Goal: Use online tool/utility: Utilize a website feature to perform a specific function

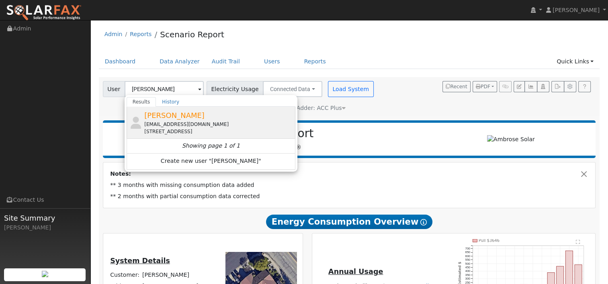
click at [157, 117] on span "[PERSON_NAME]" at bounding box center [174, 115] width 60 height 8
type input "[PERSON_NAME]"
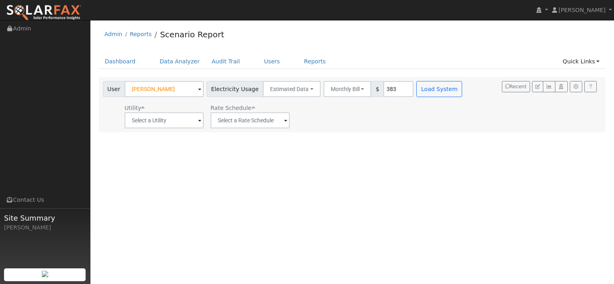
click at [198, 120] on span at bounding box center [199, 120] width 3 height 9
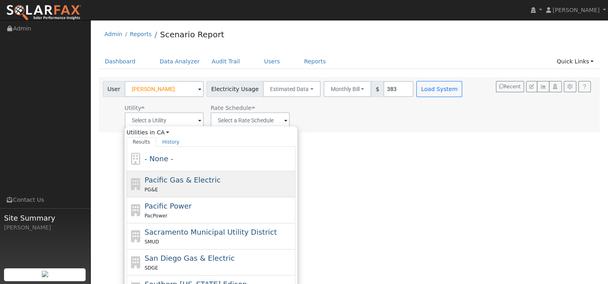
click at [172, 182] on span "Pacific Gas & Electric" at bounding box center [183, 180] width 76 height 8
type input "Pacific Gas & Electric"
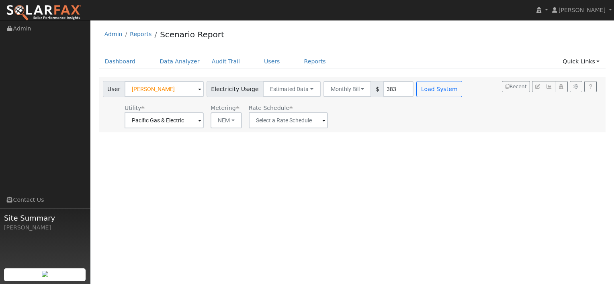
click at [322, 119] on span at bounding box center [323, 120] width 3 height 9
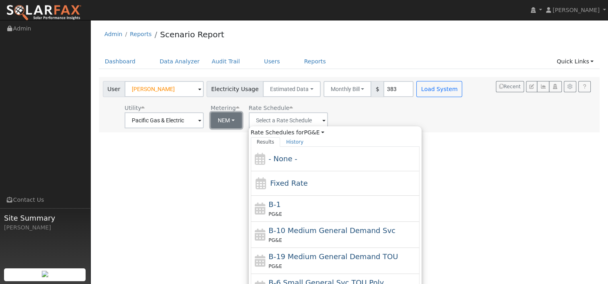
click at [225, 119] on button "NEM" at bounding box center [225, 120] width 31 height 16
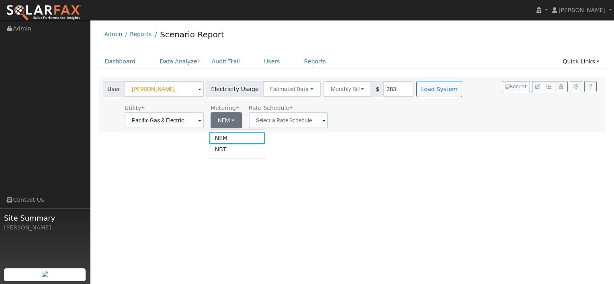
click at [225, 148] on link "NBT" at bounding box center [237, 149] width 56 height 11
type input "E-ELEC"
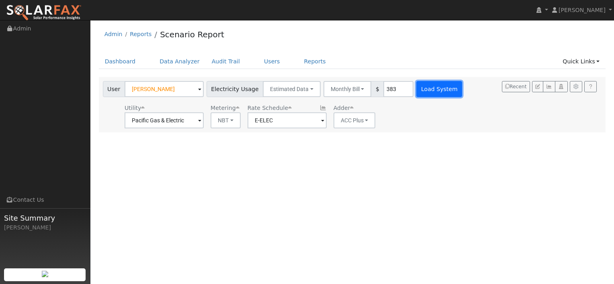
click at [425, 90] on button "Load System" at bounding box center [439, 89] width 46 height 16
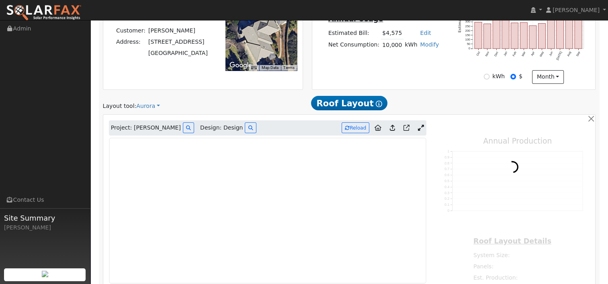
scroll to position [257, 0]
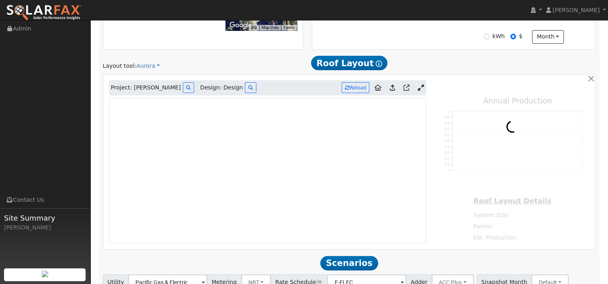
type input "25952"
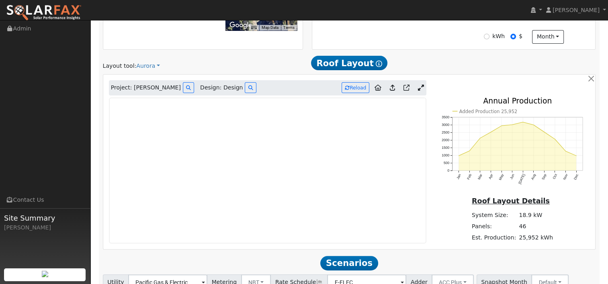
click at [421, 85] on icon at bounding box center [420, 88] width 6 height 6
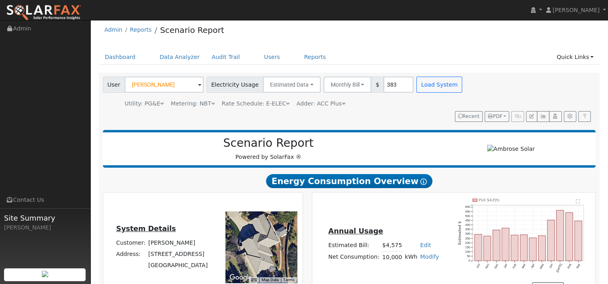
scroll to position [0, 0]
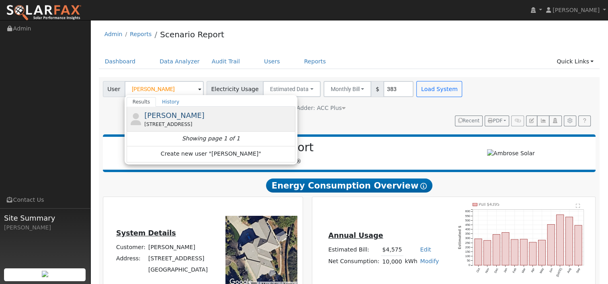
click at [154, 116] on span "[PERSON_NAME]" at bounding box center [174, 115] width 60 height 8
type input "[PERSON_NAME]"
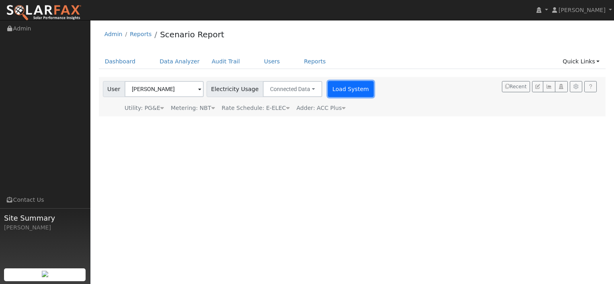
click at [341, 87] on button "Load System" at bounding box center [351, 89] width 46 height 16
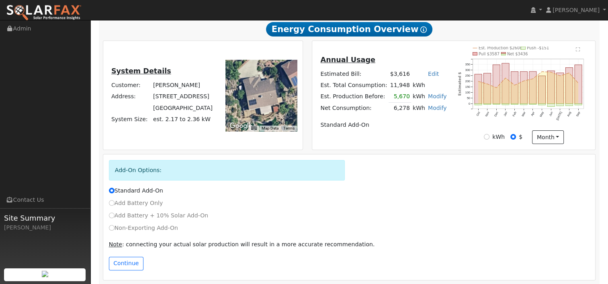
scroll to position [146, 0]
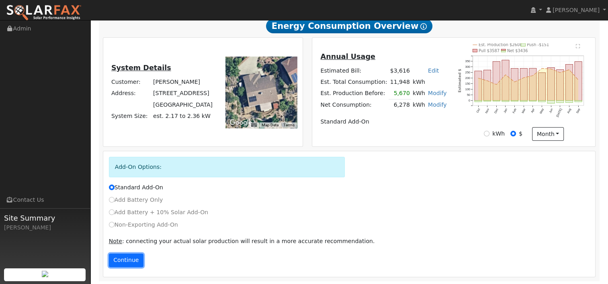
click at [133, 259] on button "Continue" at bounding box center [126, 261] width 35 height 14
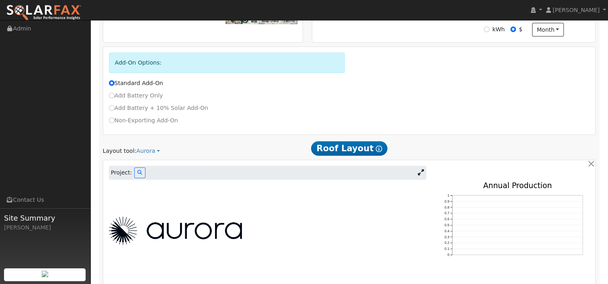
scroll to position [260, 0]
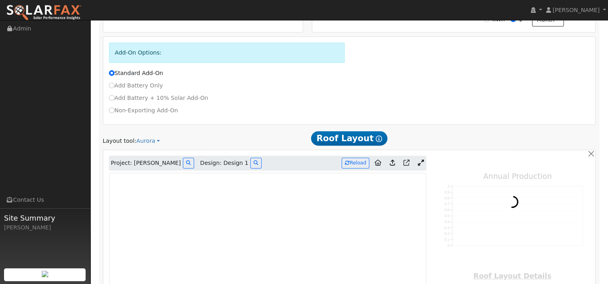
type input "6518"
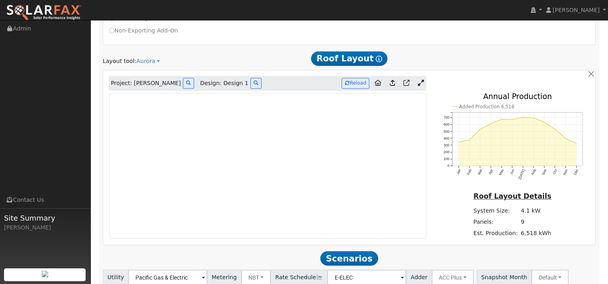
scroll to position [341, 0]
click at [420, 80] on icon at bounding box center [420, 83] width 6 height 6
